Goal: Information Seeking & Learning: Find specific fact

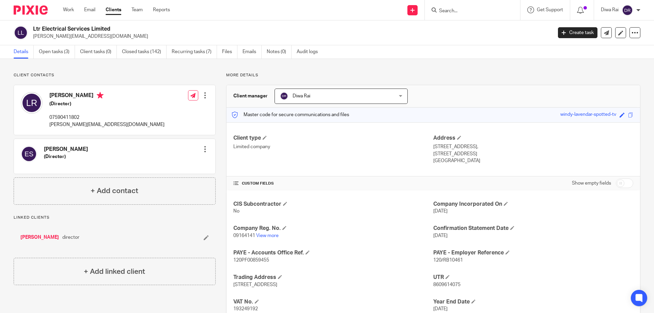
click at [463, 12] on input "Search" at bounding box center [468, 11] width 61 height 6
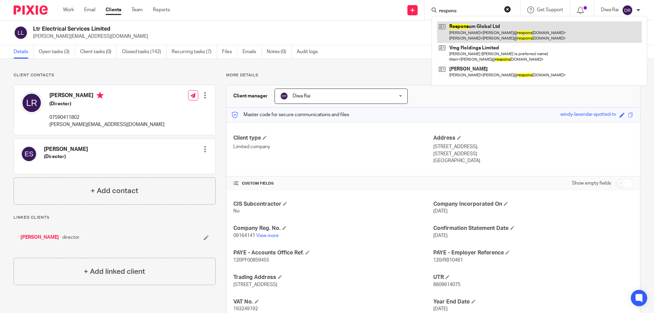
type input "respons"
click at [461, 27] on link at bounding box center [539, 31] width 205 height 21
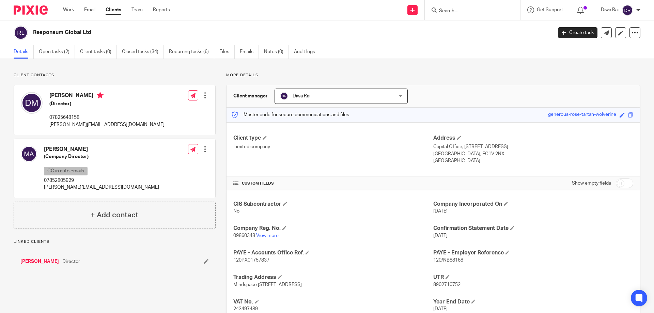
scroll to position [48, 0]
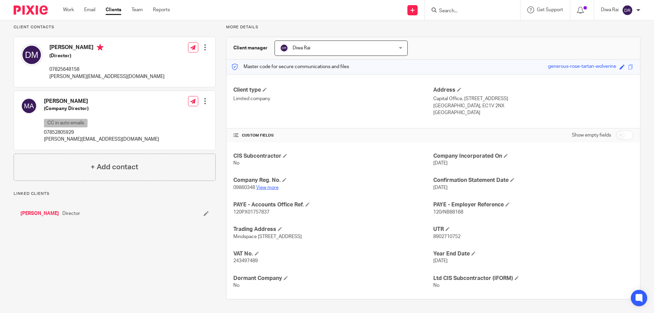
click at [264, 189] on link "View more" at bounding box center [267, 187] width 22 height 5
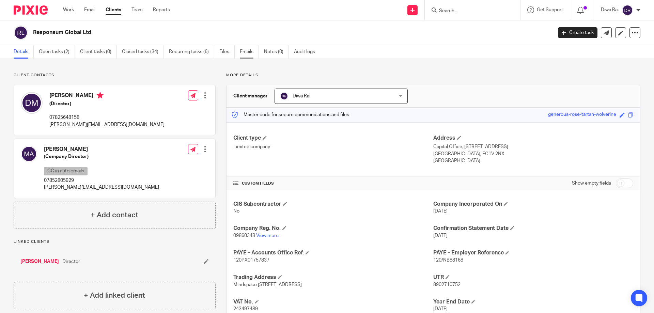
click at [247, 52] on link "Emails" at bounding box center [249, 51] width 19 height 13
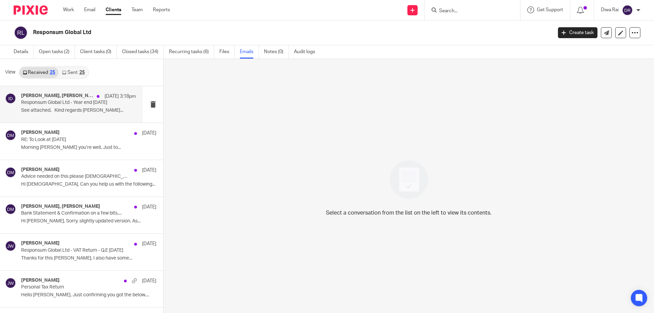
click at [88, 111] on p "See attached. Kind regards [PERSON_NAME]..." at bounding box center [78, 111] width 115 height 6
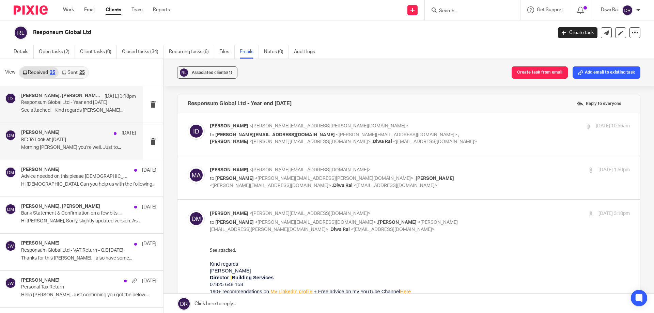
click at [69, 148] on p "Morning [PERSON_NAME] you’re well, Just to..." at bounding box center [78, 148] width 115 height 6
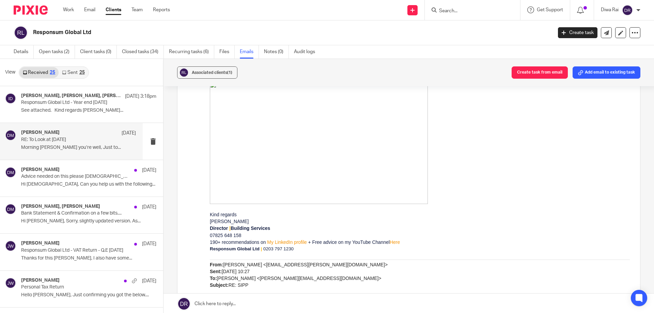
scroll to position [375, 0]
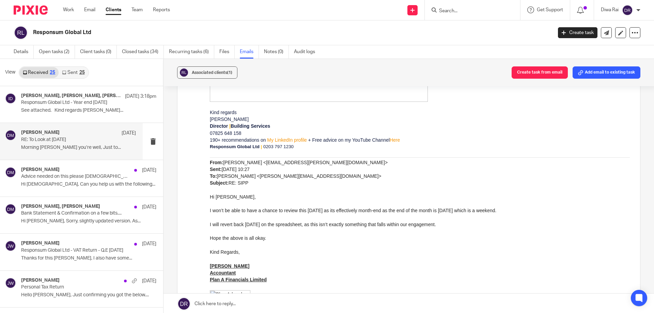
click at [79, 74] on div "25" at bounding box center [81, 72] width 5 height 5
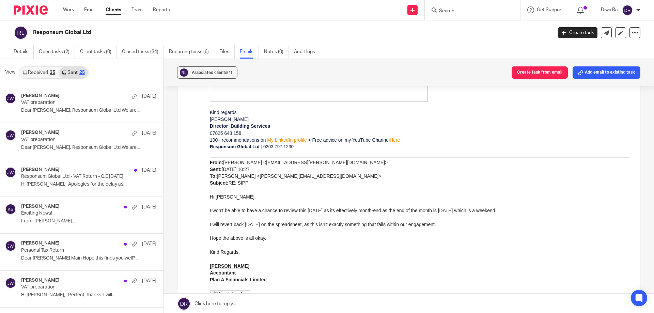
scroll to position [1, 0]
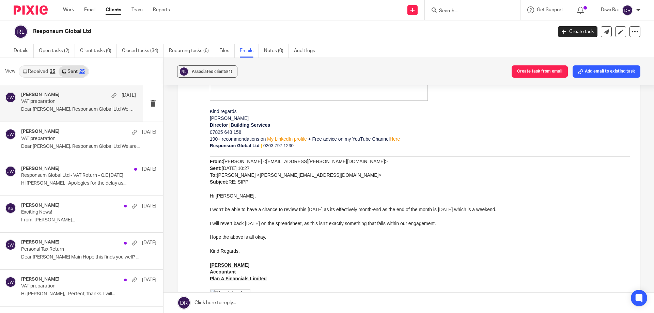
click at [76, 111] on p "Dear [PERSON_NAME], Responsum Global Ltd We are..." at bounding box center [78, 110] width 115 height 6
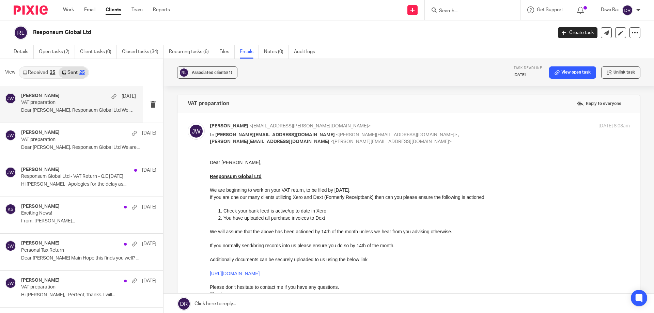
scroll to position [34, 0]
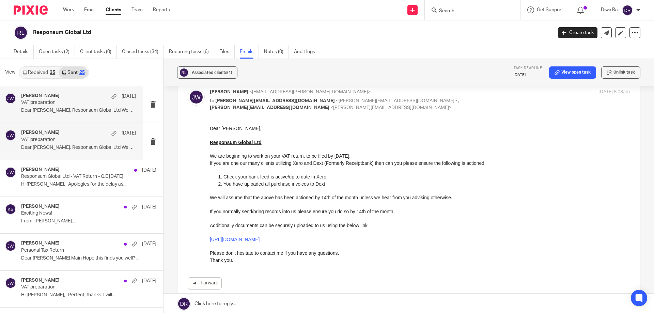
click at [60, 132] on div "[PERSON_NAME] [DATE]" at bounding box center [78, 133] width 115 height 7
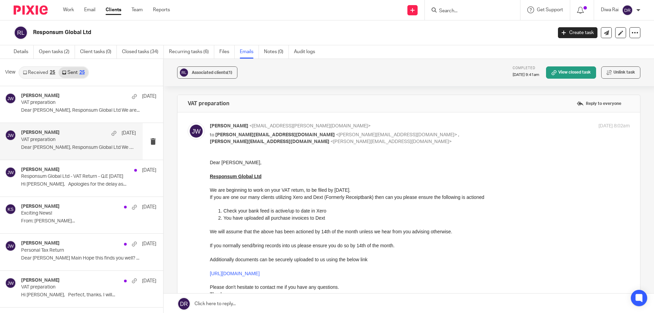
scroll to position [0, 0]
click at [86, 183] on p "Hi [PERSON_NAME], Apologies for the delay as..." at bounding box center [78, 184] width 115 height 6
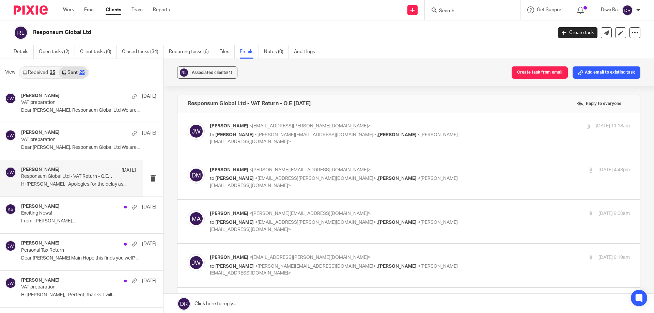
click at [262, 144] on div "[PERSON_NAME] <[EMAIL_ADDRESS][PERSON_NAME][DOMAIN_NAME]> to [PERSON_NAME] <[PE…" at bounding box center [409, 134] width 442 height 23
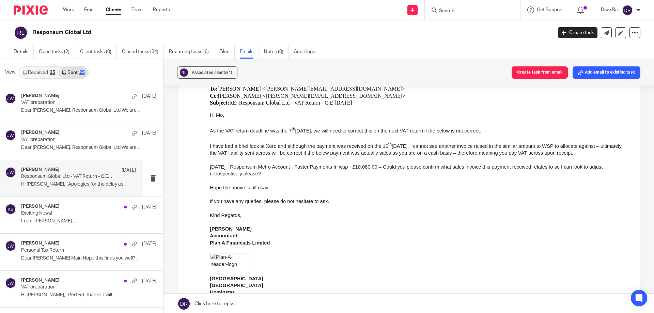
scroll to position [1192, 0]
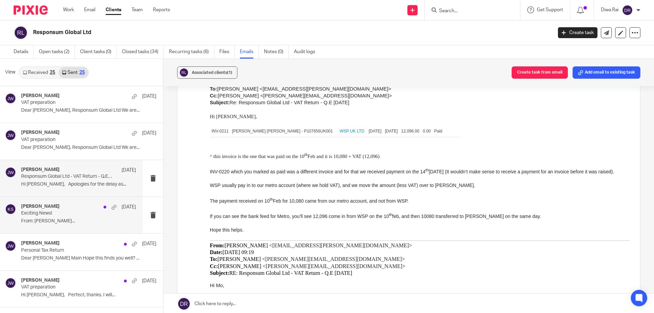
drag, startPoint x: 61, startPoint y: 213, endPoint x: 64, endPoint y: 212, distance: 3.5
click at [61, 213] on p "Exciting News!" at bounding box center [67, 213] width 92 height 6
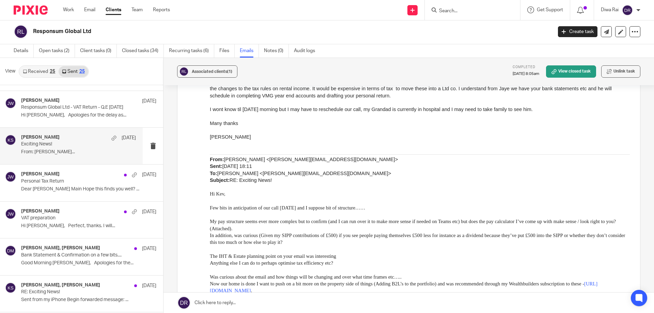
scroll to position [1090, 0]
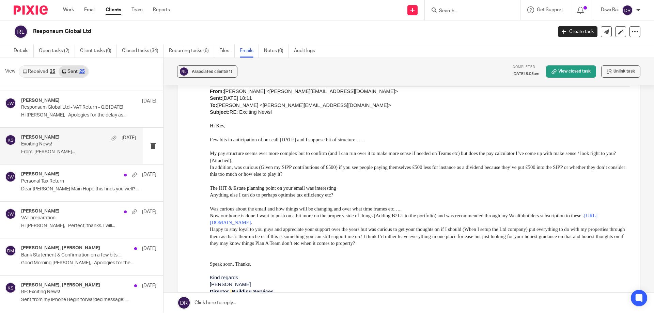
click at [276, 239] on span "Happy to stay loyal to you guys and appreciate your support over the years but …" at bounding box center [417, 236] width 415 height 19
click at [235, 238] on span "Happy to stay loyal to you guys and appreciate your support over the years but …" at bounding box center [417, 236] width 415 height 19
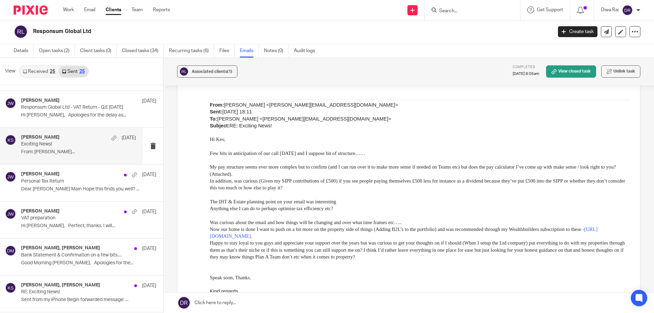
click at [351, 246] on span "Happy to stay loyal to you guys and appreciate your support over the years but …" at bounding box center [417, 249] width 415 height 19
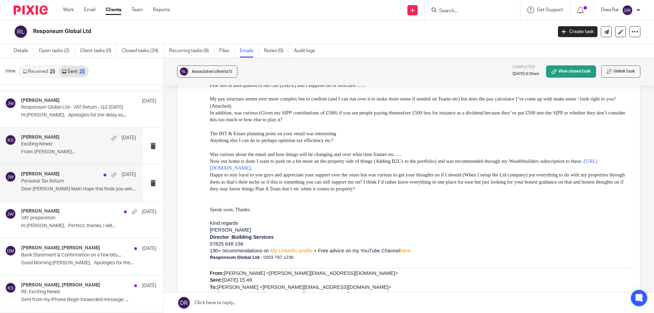
click at [69, 188] on p "Dear [PERSON_NAME] Main Hope this finds you well? ..." at bounding box center [78, 189] width 115 height 6
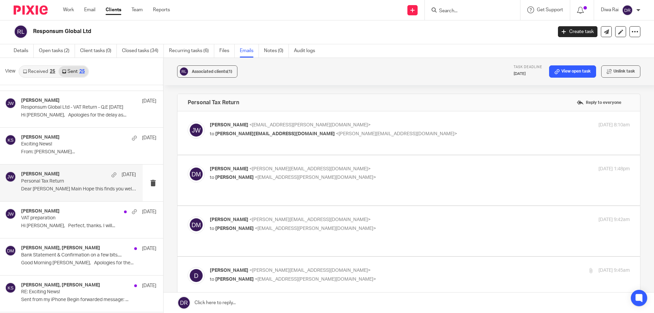
scroll to position [0, 0]
click at [76, 178] on p "Personal Tax Return" at bounding box center [67, 181] width 92 height 6
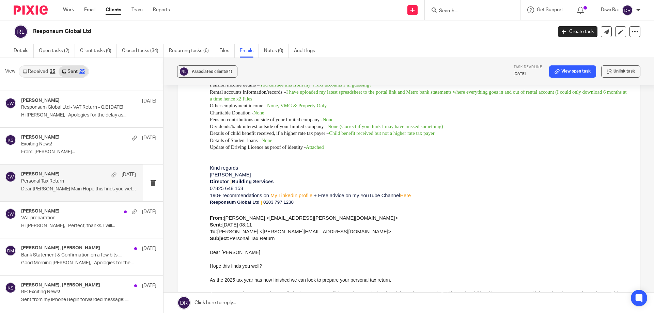
scroll to position [222, 0]
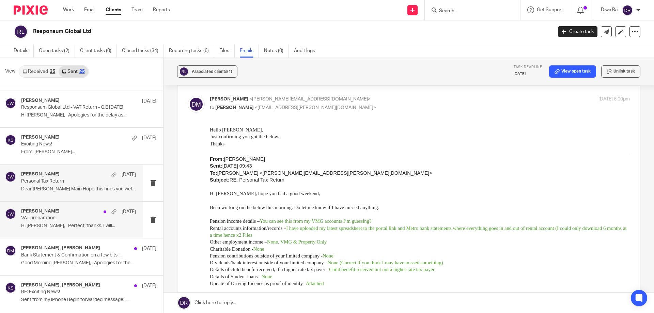
click at [65, 208] on div "[PERSON_NAME] [DATE] VAT preparation Hi [PERSON_NAME], Perfect, thanks. I will.…" at bounding box center [71, 220] width 143 height 36
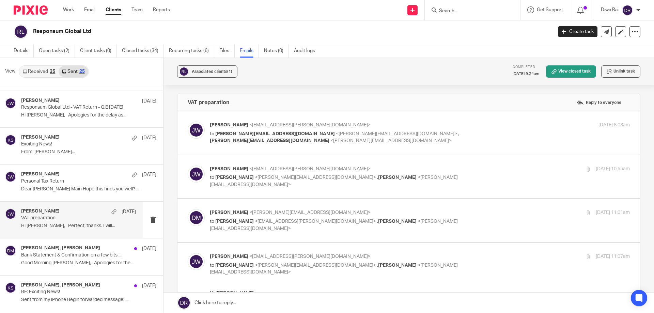
scroll to position [0, 0]
click at [37, 74] on link "Received 25" at bounding box center [38, 71] width 39 height 11
